Goal: Task Accomplishment & Management: Manage account settings

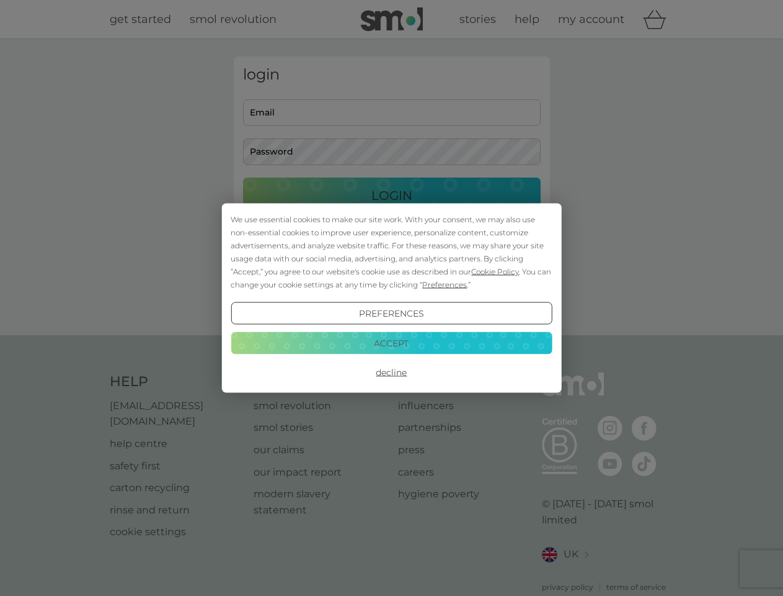
click at [496, 271] on span "Cookie Policy" at bounding box center [495, 271] width 48 height 9
click at [444, 284] on div "login Email Password Login ● ● ● ● ● ● ● ● ● ● ● ● ● ● ● ● ● ● ● ● ● ● ● ● ● ● …" at bounding box center [392, 186] width 316 height 261
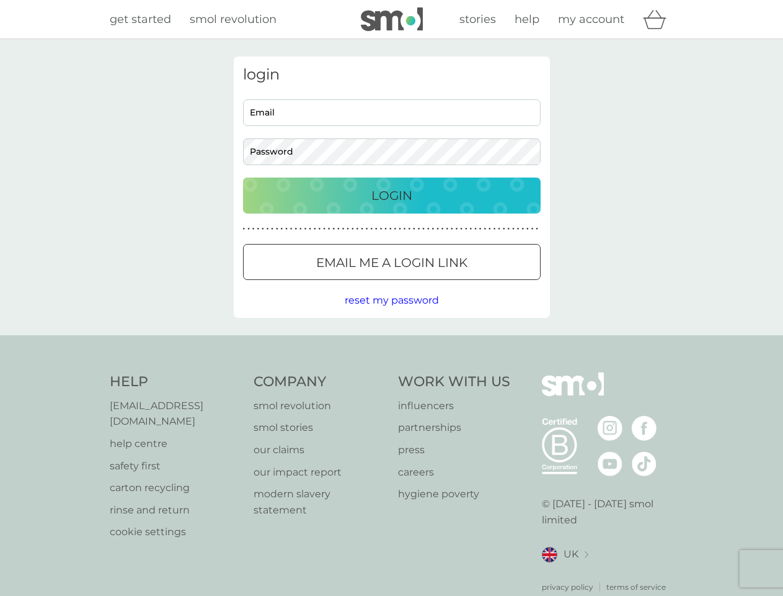
click at [391, 313] on div "login Email Password Login ● ● ● ● ● ● ● ● ● ● ● ● ● ● ● ● ● ● ● ● ● ● ● ● ● ● …" at bounding box center [392, 186] width 316 height 261
click at [391, 372] on div "Help [EMAIL_ADDRESS][DOMAIN_NAME] help centre safety first carton recycling rin…" at bounding box center [392, 482] width 564 height 220
click at [391, 342] on div "Help [EMAIL_ADDRESS][DOMAIN_NAME] help centre safety first carton recycling rin…" at bounding box center [391, 482] width 783 height 295
